Goal: Transaction & Acquisition: Purchase product/service

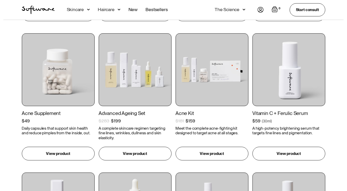
scroll to position [378, 0]
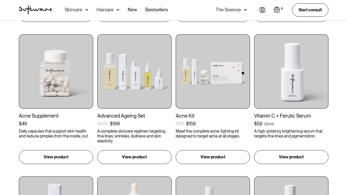
click at [80, 10] on div "Skincare" at bounding box center [74, 9] width 18 height 5
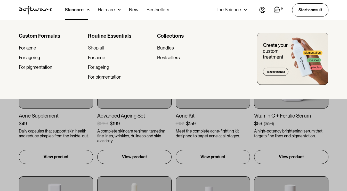
click at [101, 49] on div "Shop all" at bounding box center [96, 48] width 16 height 6
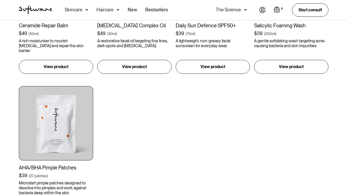
scroll to position [611, 0]
